Goal: Check status: Check status

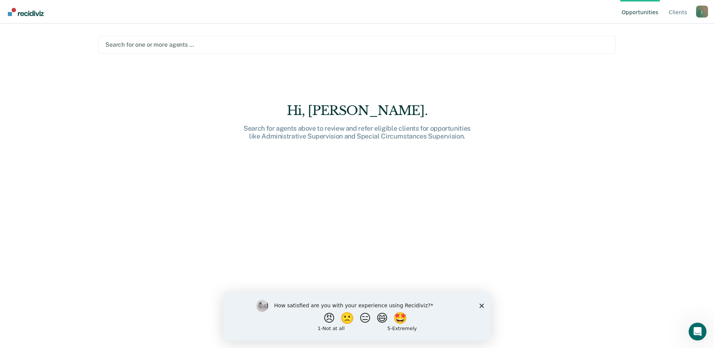
click at [144, 43] on div at bounding box center [357, 44] width 504 height 9
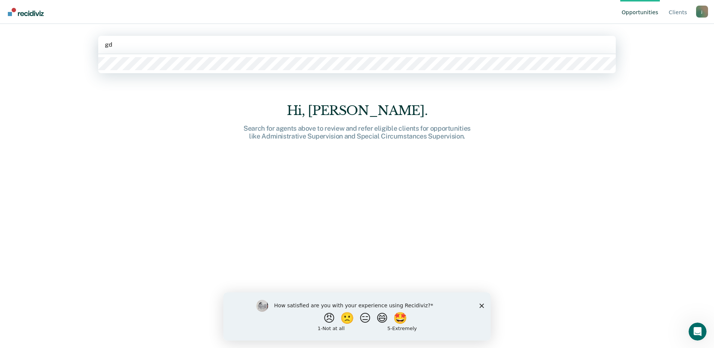
type input "gda"
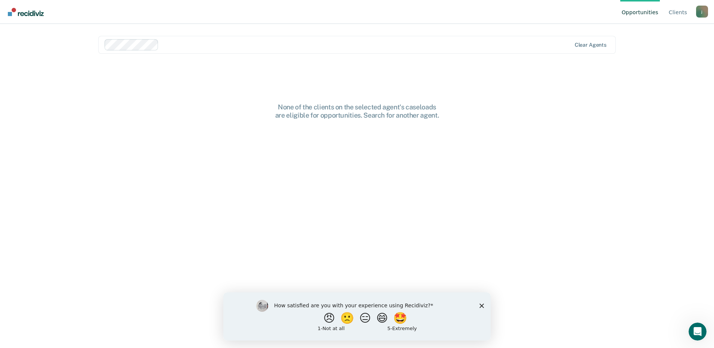
click at [485, 305] on div "How satisfied are you with your experience using Recidiviz? 😠 🙁 😑 😄 🤩 1 - Not a…" at bounding box center [357, 316] width 268 height 48
click at [269, 47] on div at bounding box center [367, 44] width 410 height 9
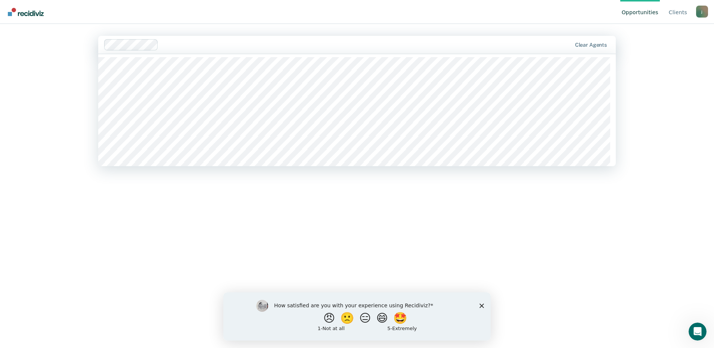
click at [273, 45] on div at bounding box center [366, 44] width 410 height 9
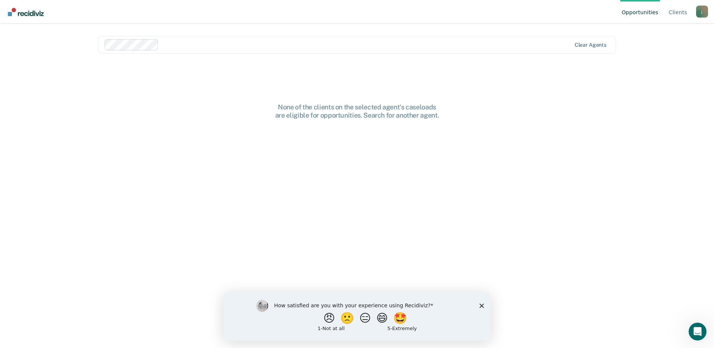
click at [439, 93] on div "None of the clients on the selected agent's caseloads are eligible for opportun…" at bounding box center [357, 195] width 518 height 265
click at [685, 15] on link "Client s" at bounding box center [678, 12] width 21 height 24
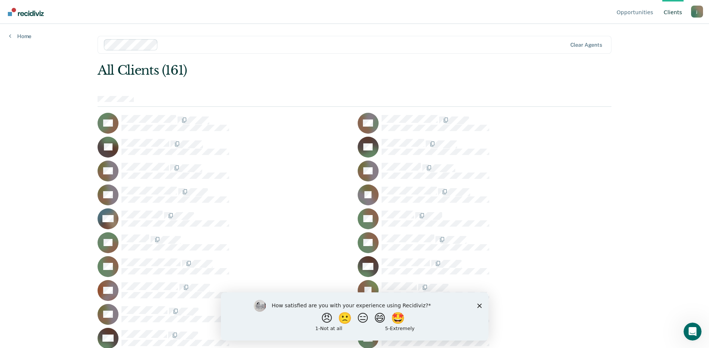
drag, startPoint x: 685, startPoint y: 15, endPoint x: 684, endPoint y: 10, distance: 4.5
click at [684, 10] on ul "Opportunities Client s" at bounding box center [653, 12] width 76 height 24
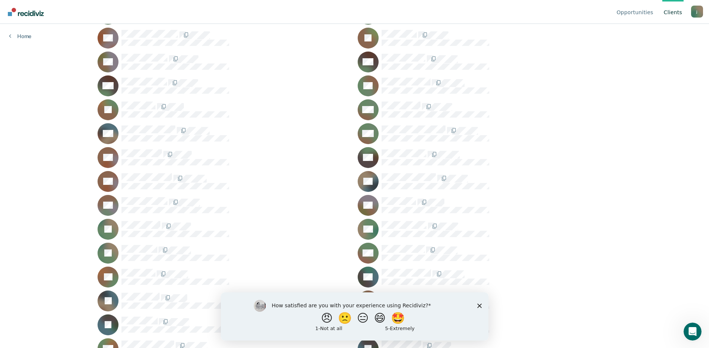
scroll to position [336, 0]
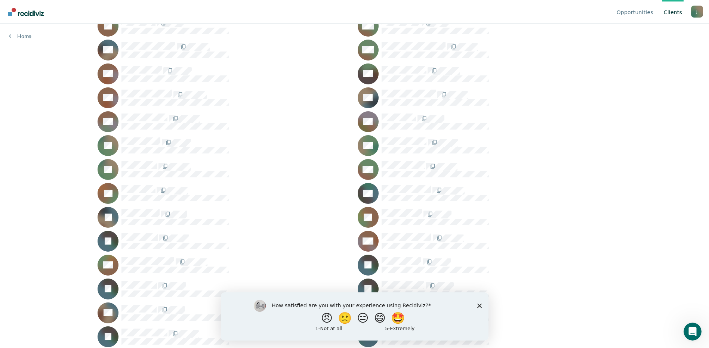
click at [478, 305] on icon "Close survey" at bounding box center [479, 305] width 4 height 4
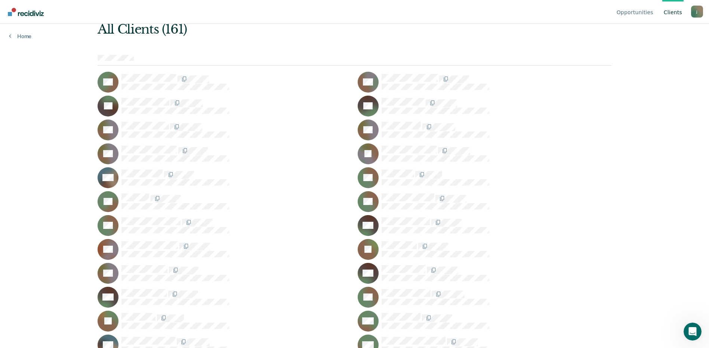
scroll to position [0, 0]
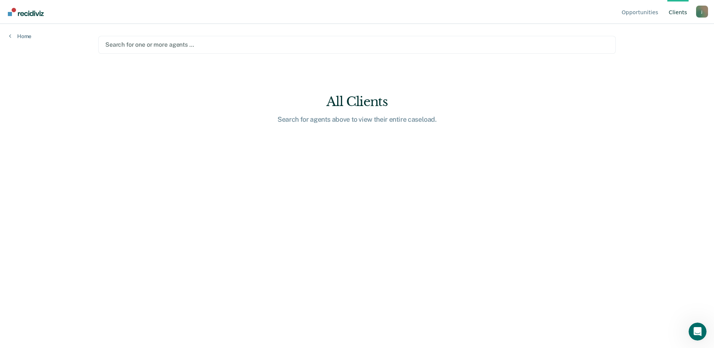
click at [162, 43] on div at bounding box center [357, 44] width 504 height 9
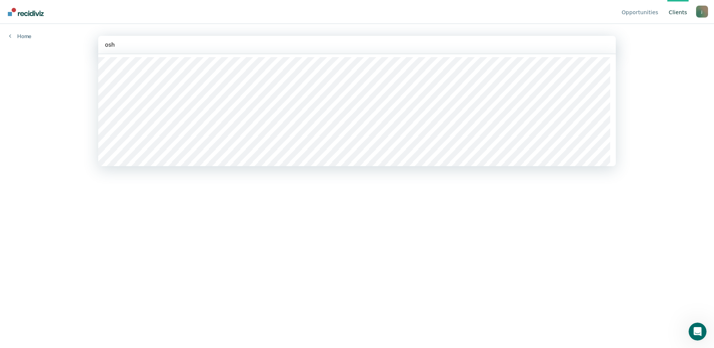
type input "oshe"
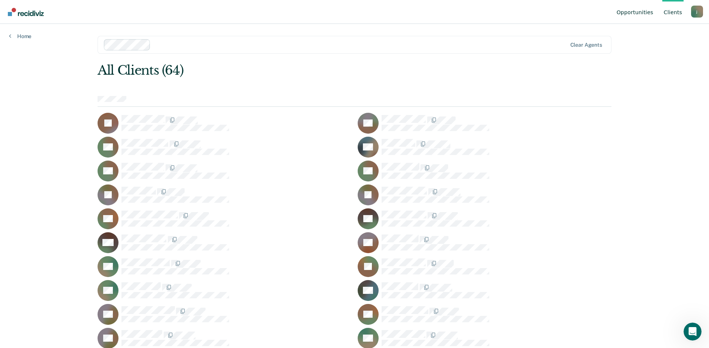
click at [643, 13] on link "Opportunities" at bounding box center [635, 12] width 40 height 24
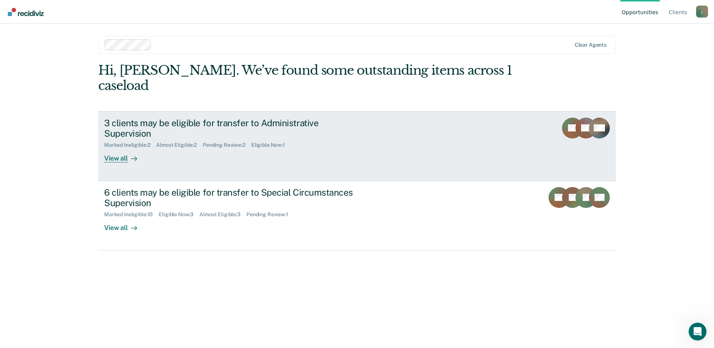
click at [142, 139] on div "Marked Ineligible : 2 Almost Eligible : 2 Pending Review : 2 Eligible Now : 1" at bounding box center [235, 143] width 262 height 9
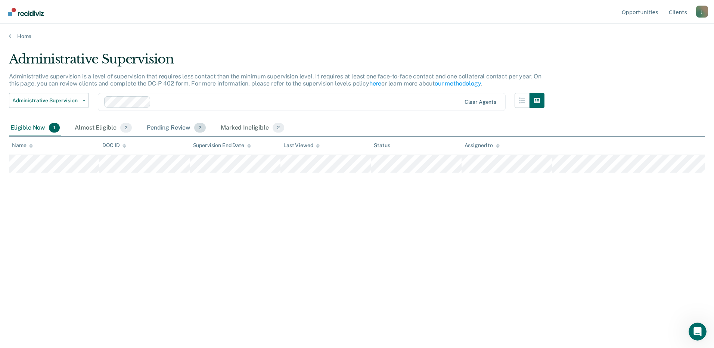
click at [174, 128] on div "Pending Review 2" at bounding box center [176, 128] width 62 height 16
